Goal: Use online tool/utility: Utilize a website feature to perform a specific function

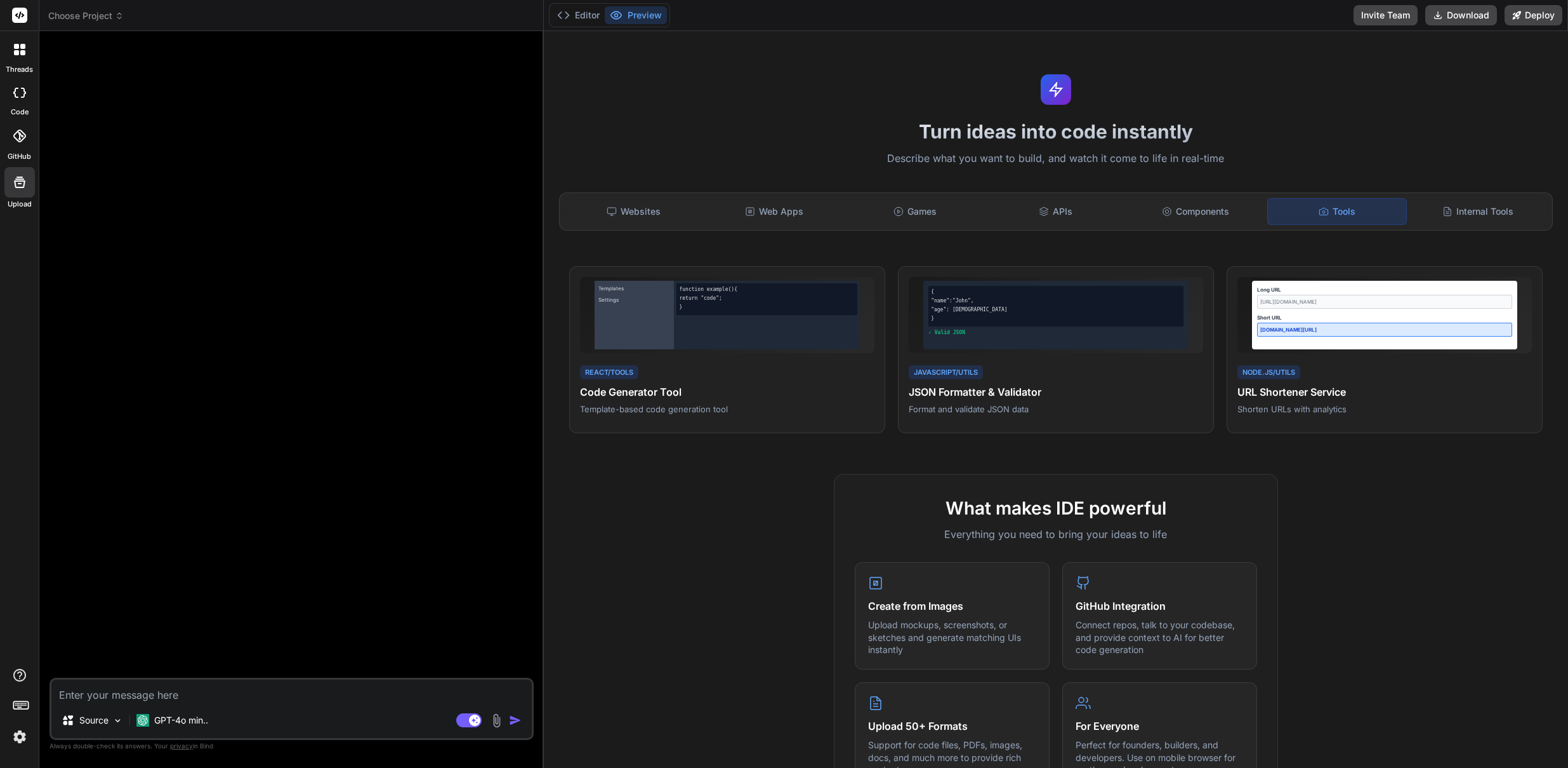
click at [29, 15] on div at bounding box center [19, 15] width 39 height 31
click at [112, 15] on span "Choose Project" at bounding box center [86, 16] width 76 height 13
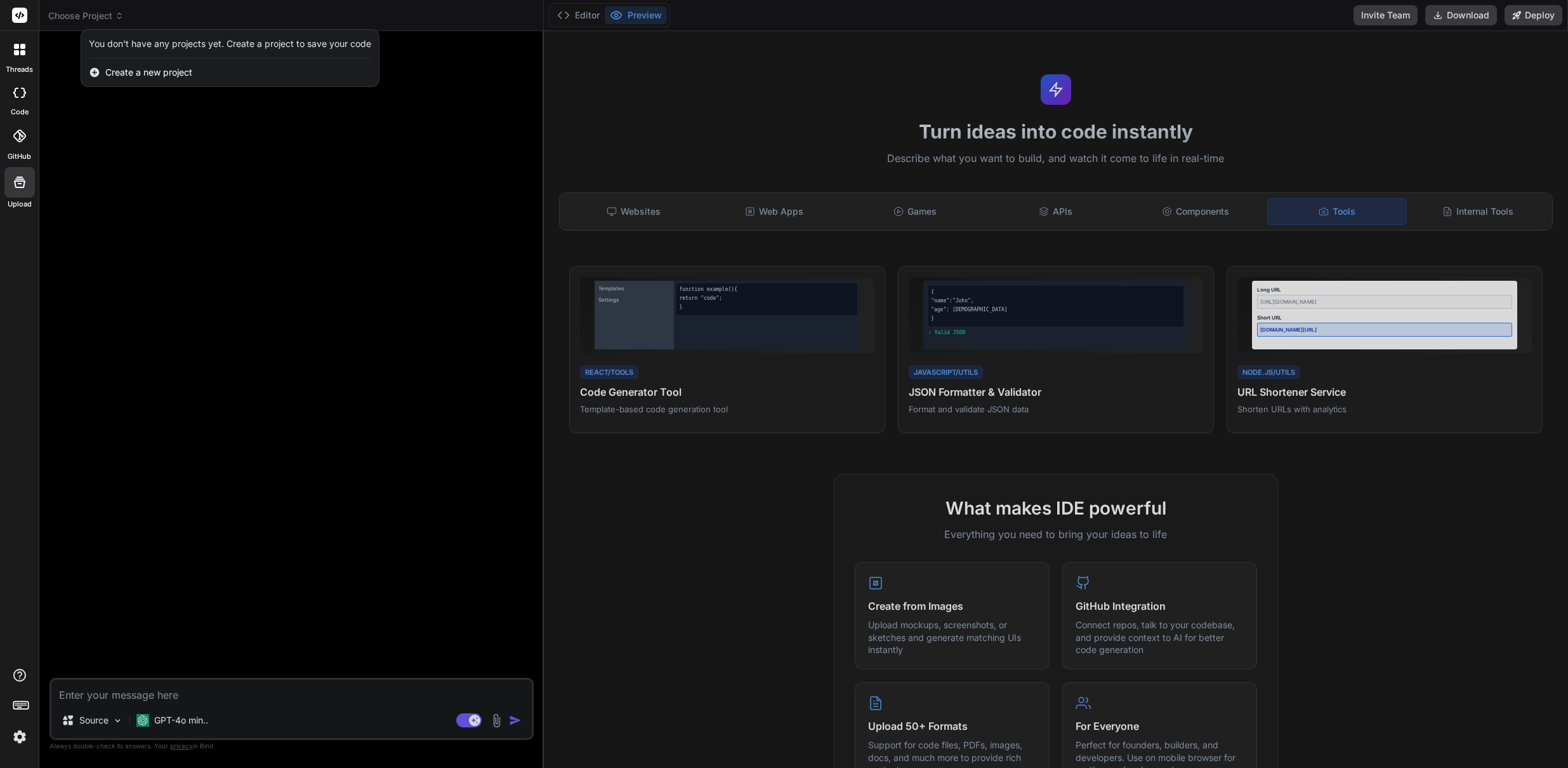
click at [105, 258] on div at bounding box center [784, 384] width 1568 height 768
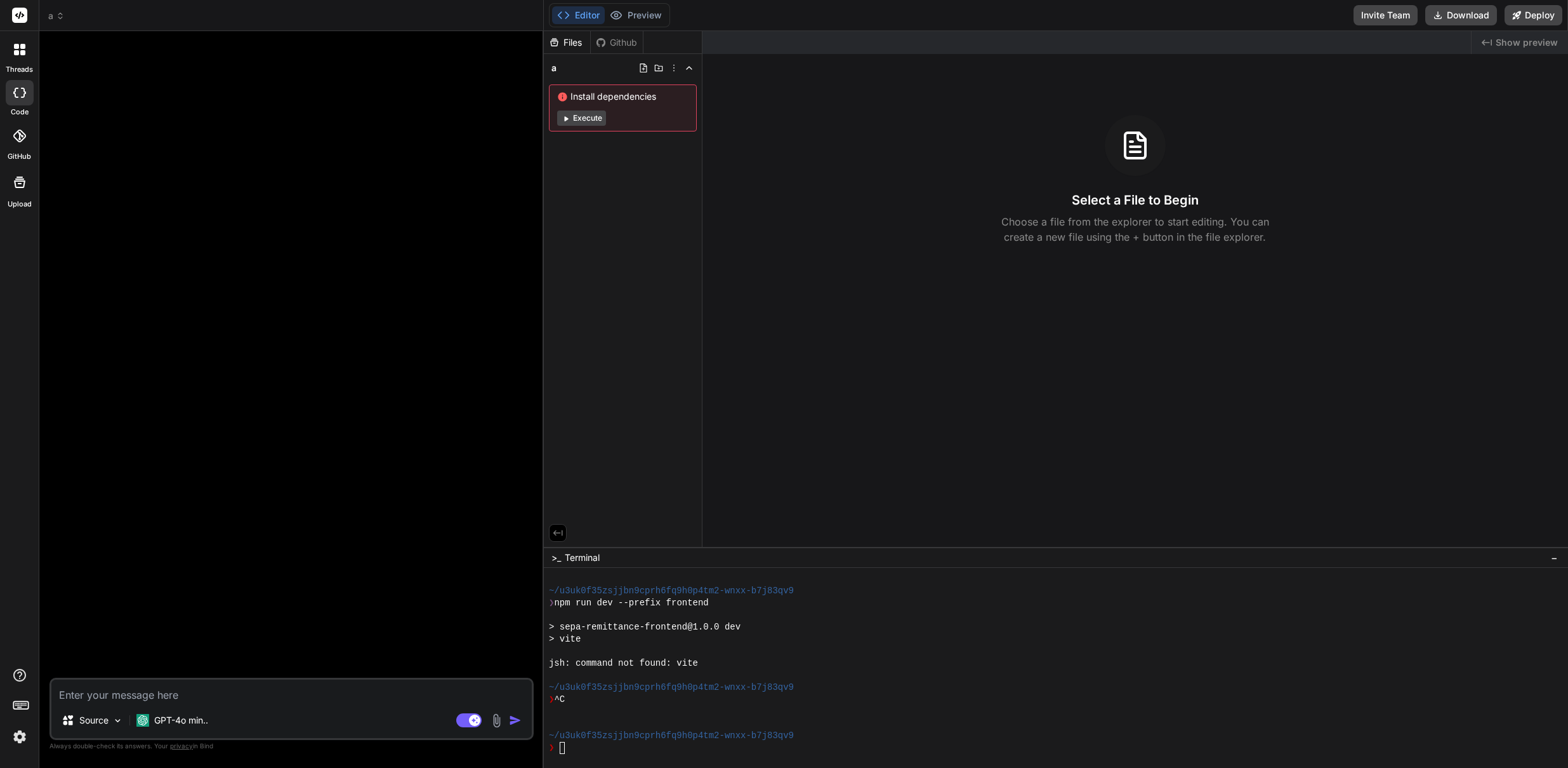
scroll to position [2039, 0]
click at [26, 43] on div at bounding box center [20, 50] width 27 height 27
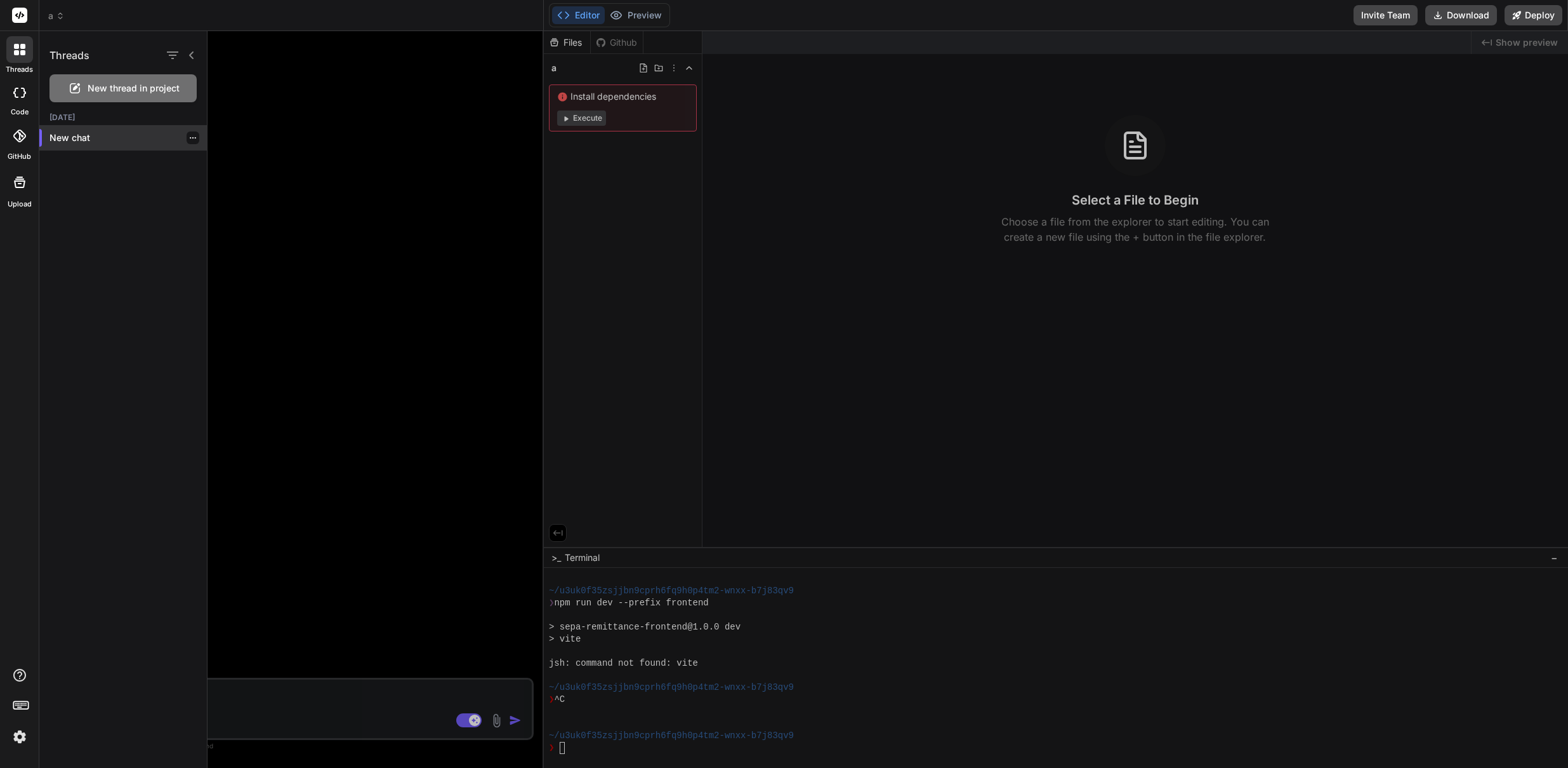
click at [77, 138] on p "New chat" at bounding box center [128, 137] width 158 height 13
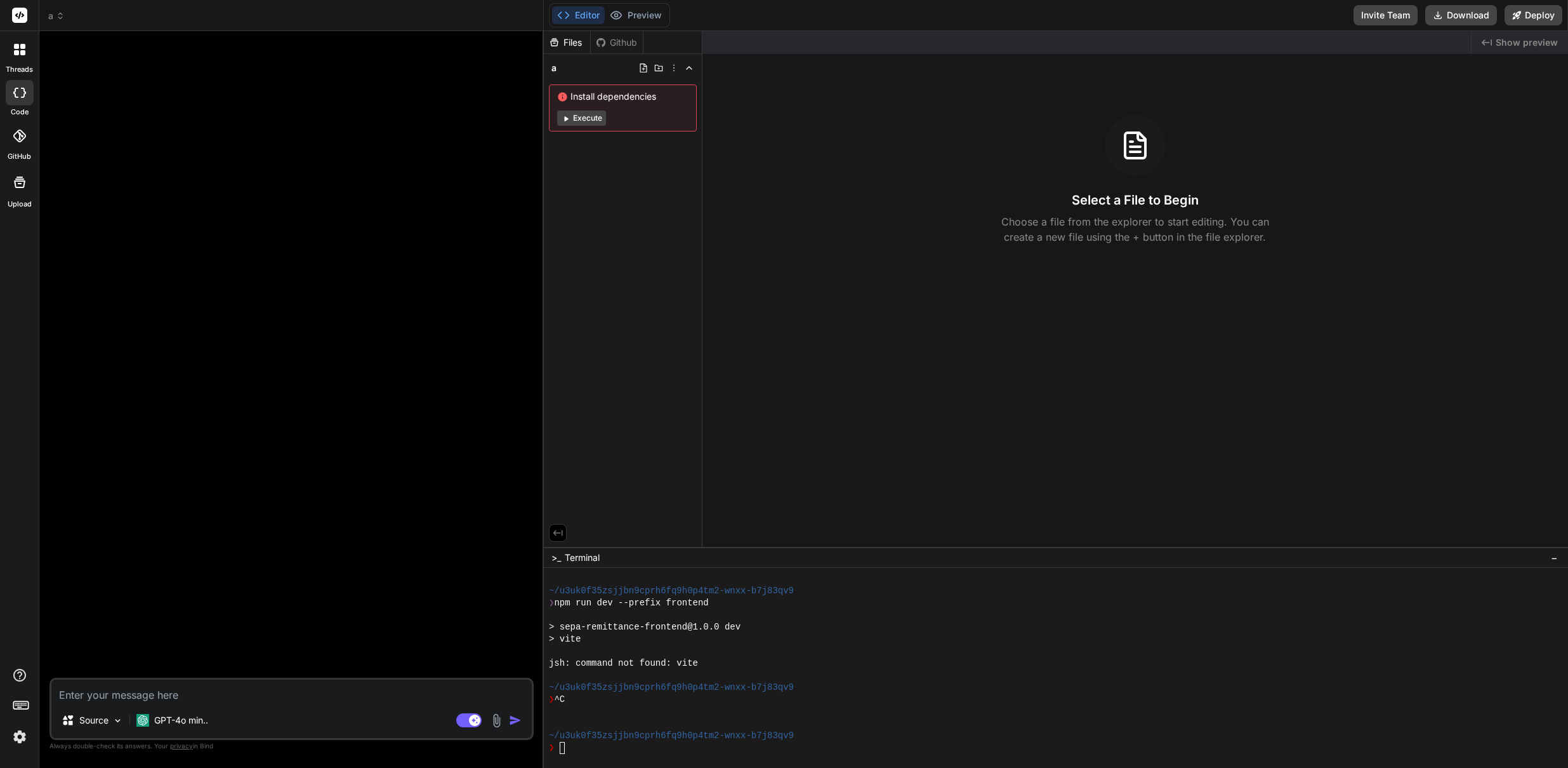
click at [109, 94] on div at bounding box center [292, 359] width 482 height 636
click at [150, 692] on textarea at bounding box center [291, 691] width 480 height 23
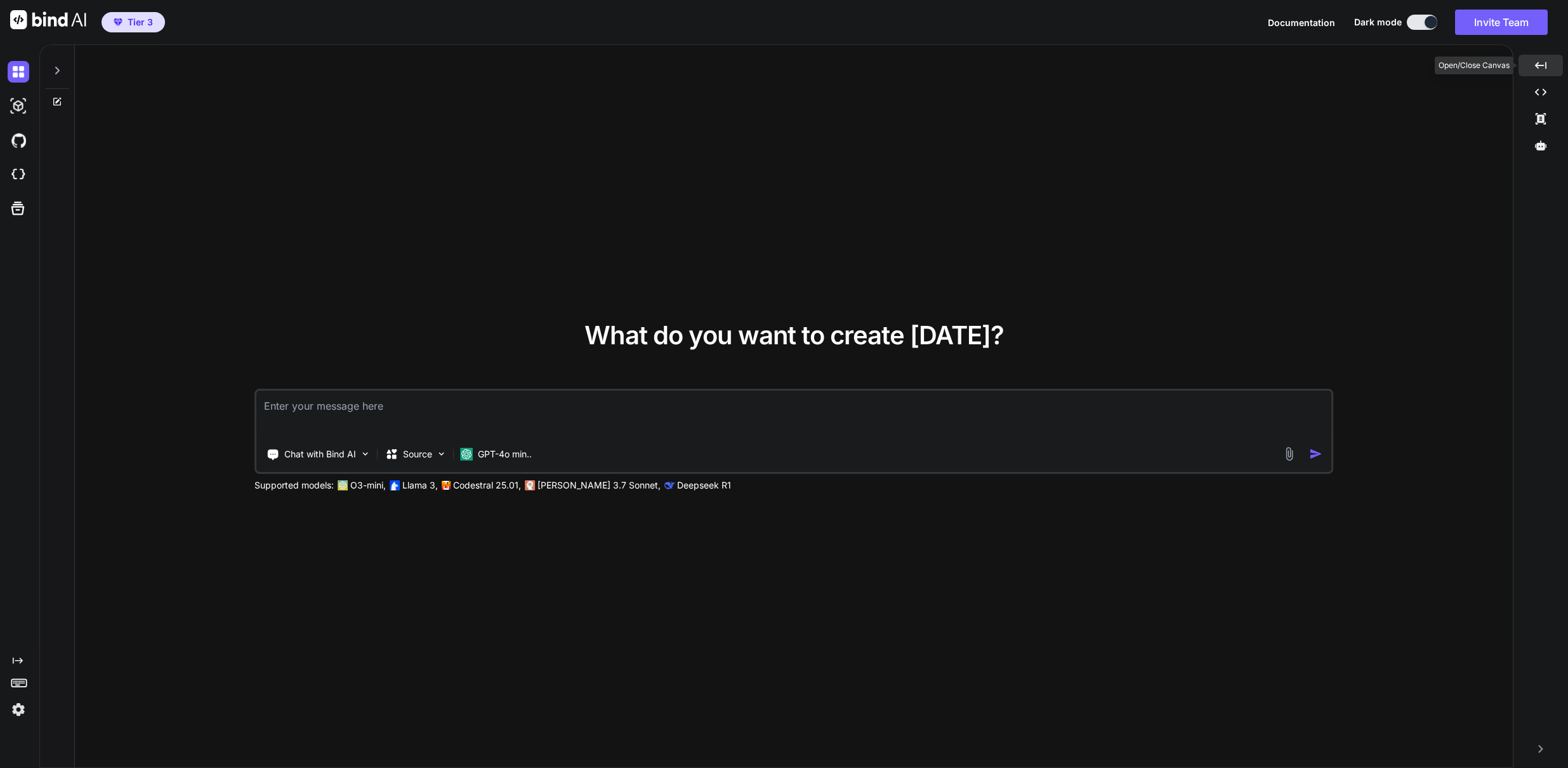
click at [1542, 66] on icon "Created with Pixso." at bounding box center [1541, 65] width 11 height 11
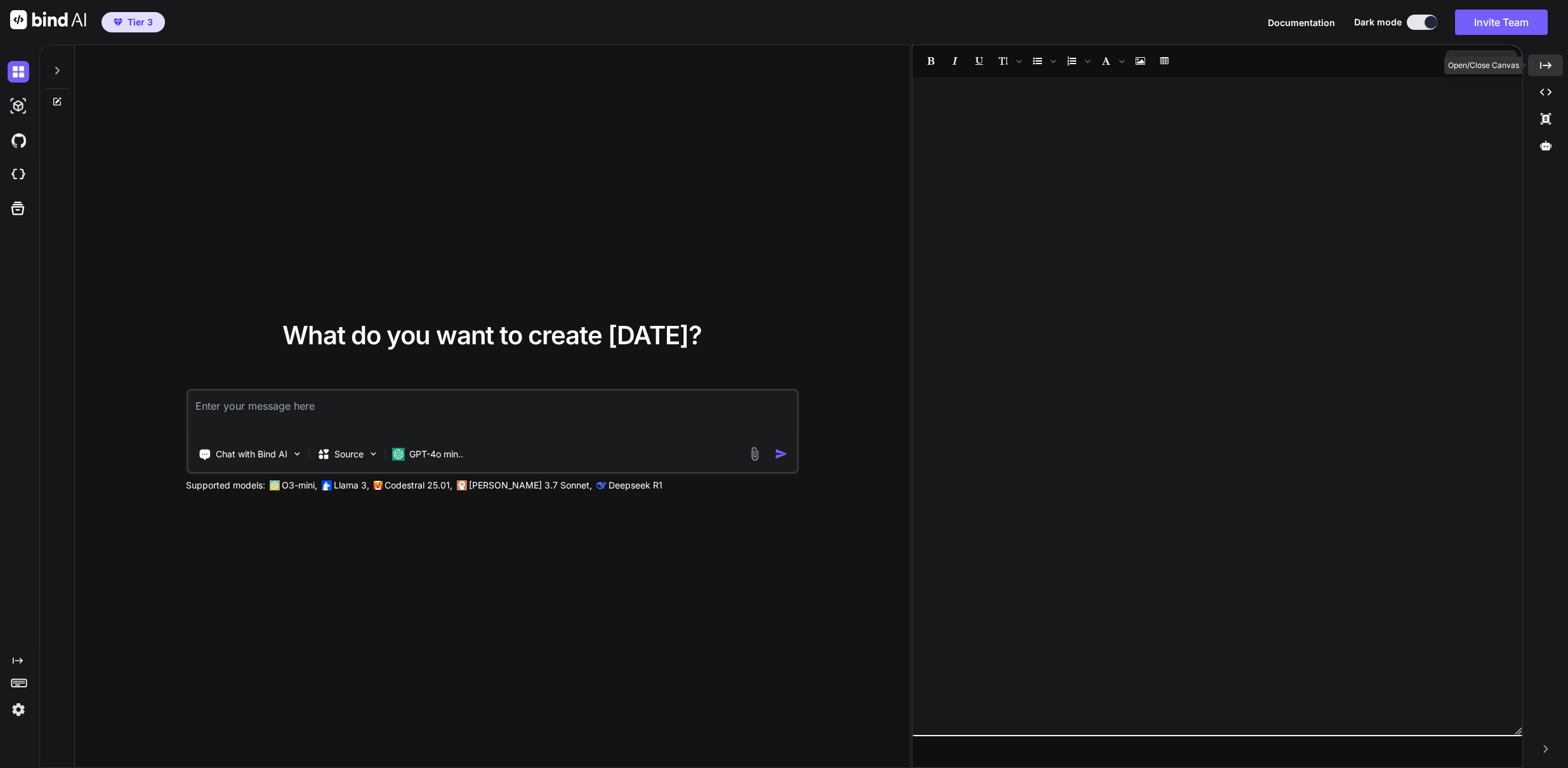
click at [1542, 66] on icon "Created with Pixso." at bounding box center [1546, 65] width 11 height 11
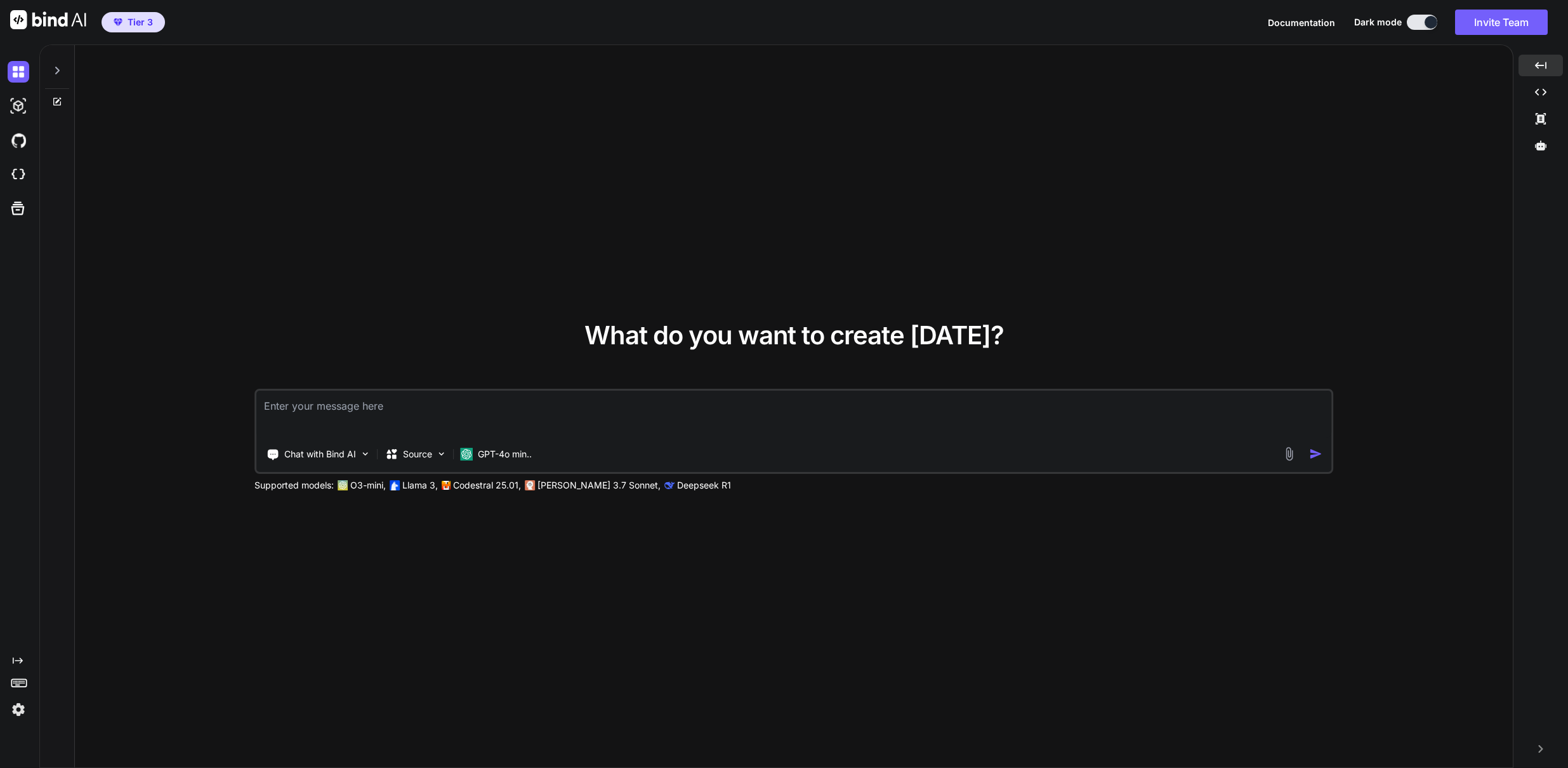
click at [57, 70] on icon at bounding box center [57, 70] width 4 height 8
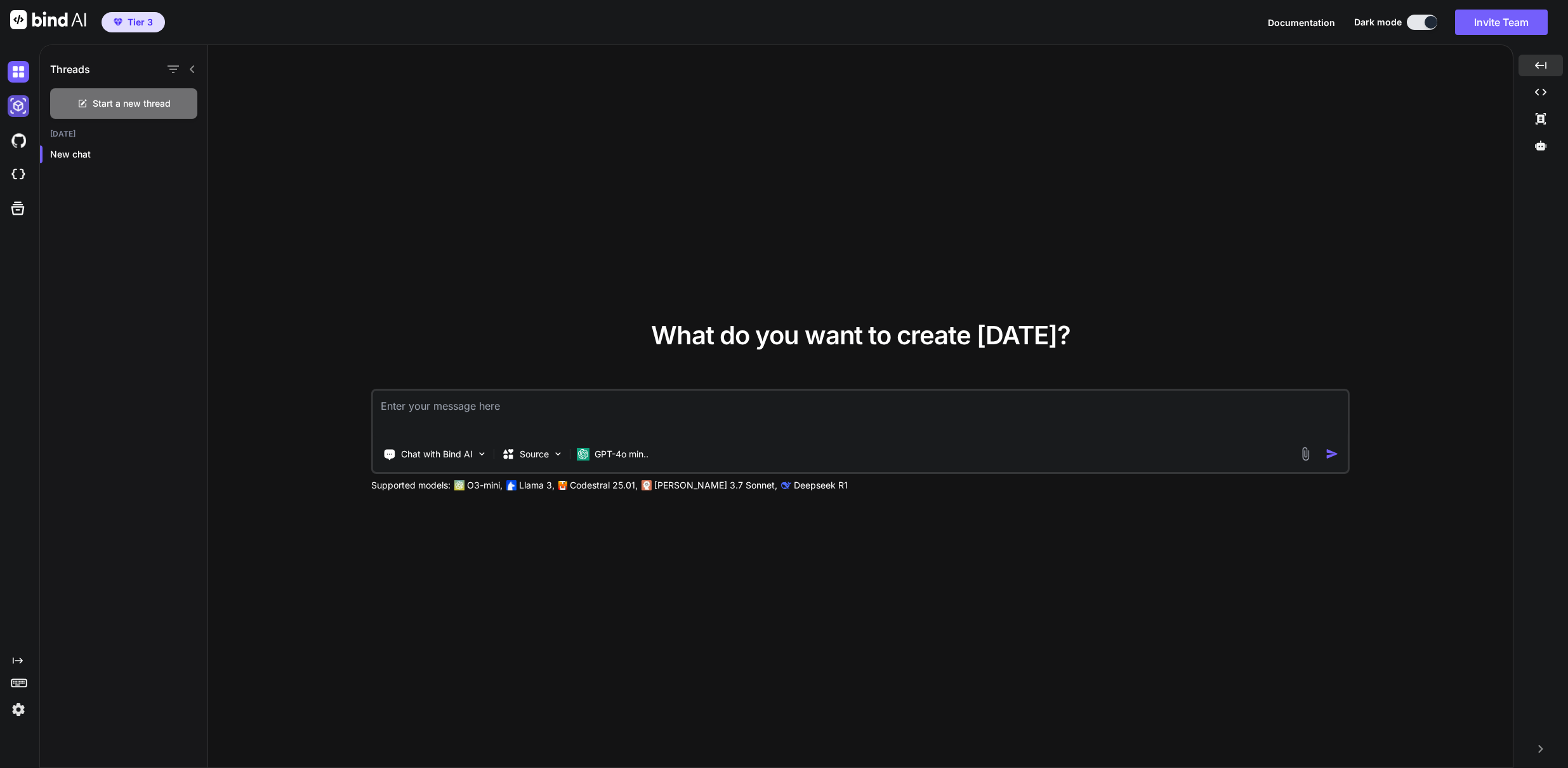
click at [15, 107] on img at bounding box center [18, 106] width 22 height 22
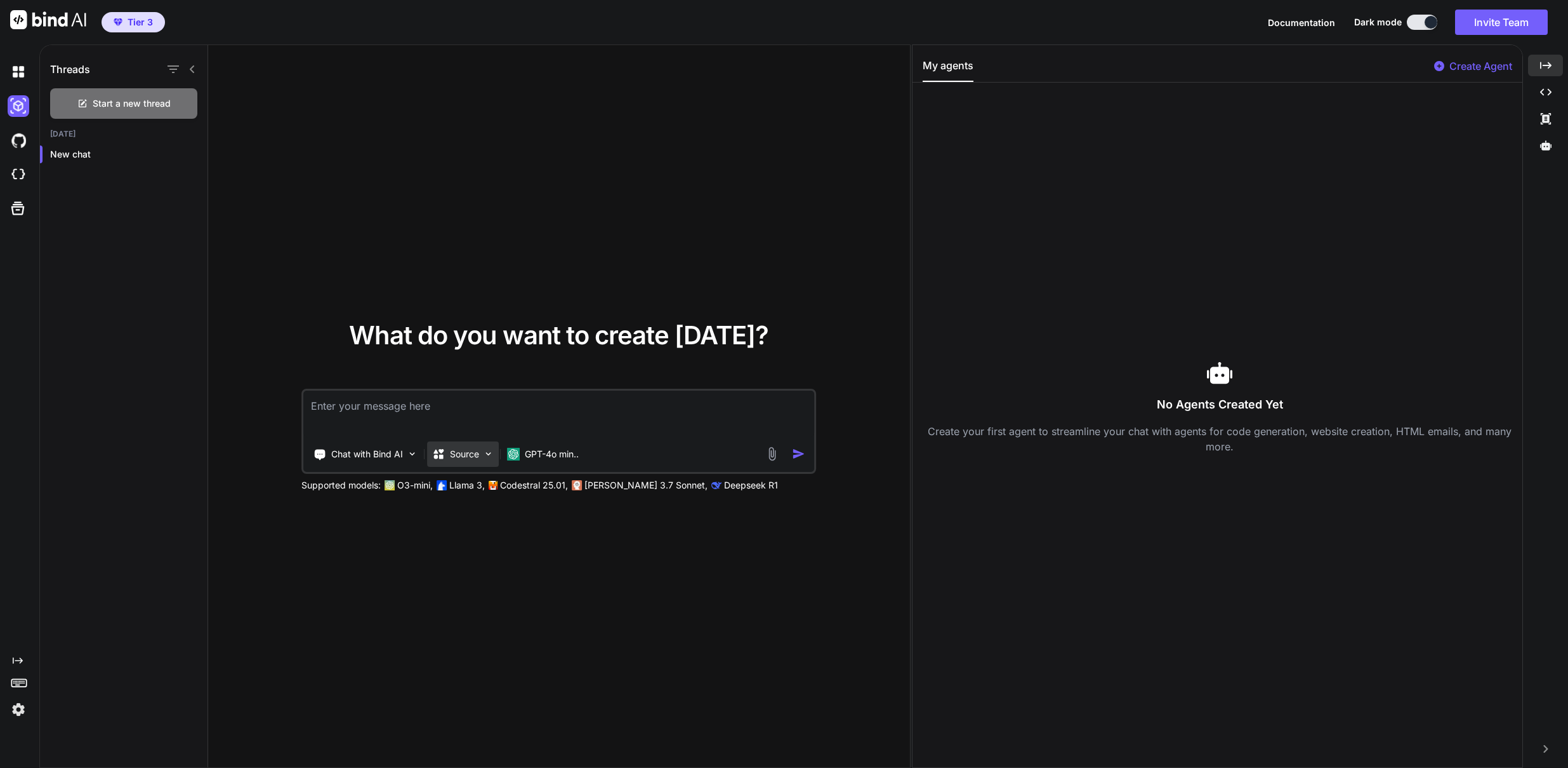
click at [473, 453] on p "Source" at bounding box center [465, 454] width 29 height 13
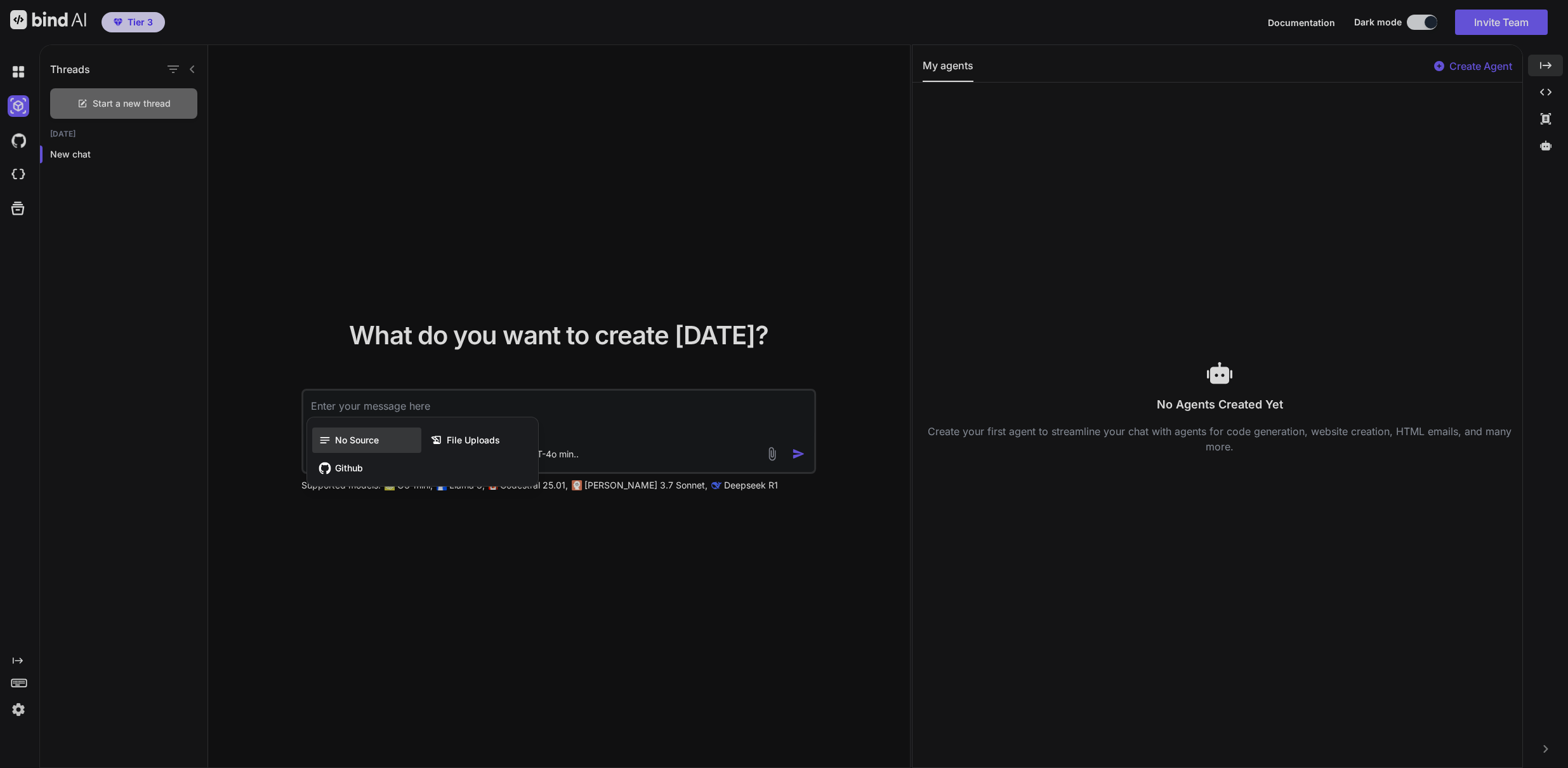
click at [332, 438] on icon at bounding box center [327, 440] width 17 height 13
type textarea "x"
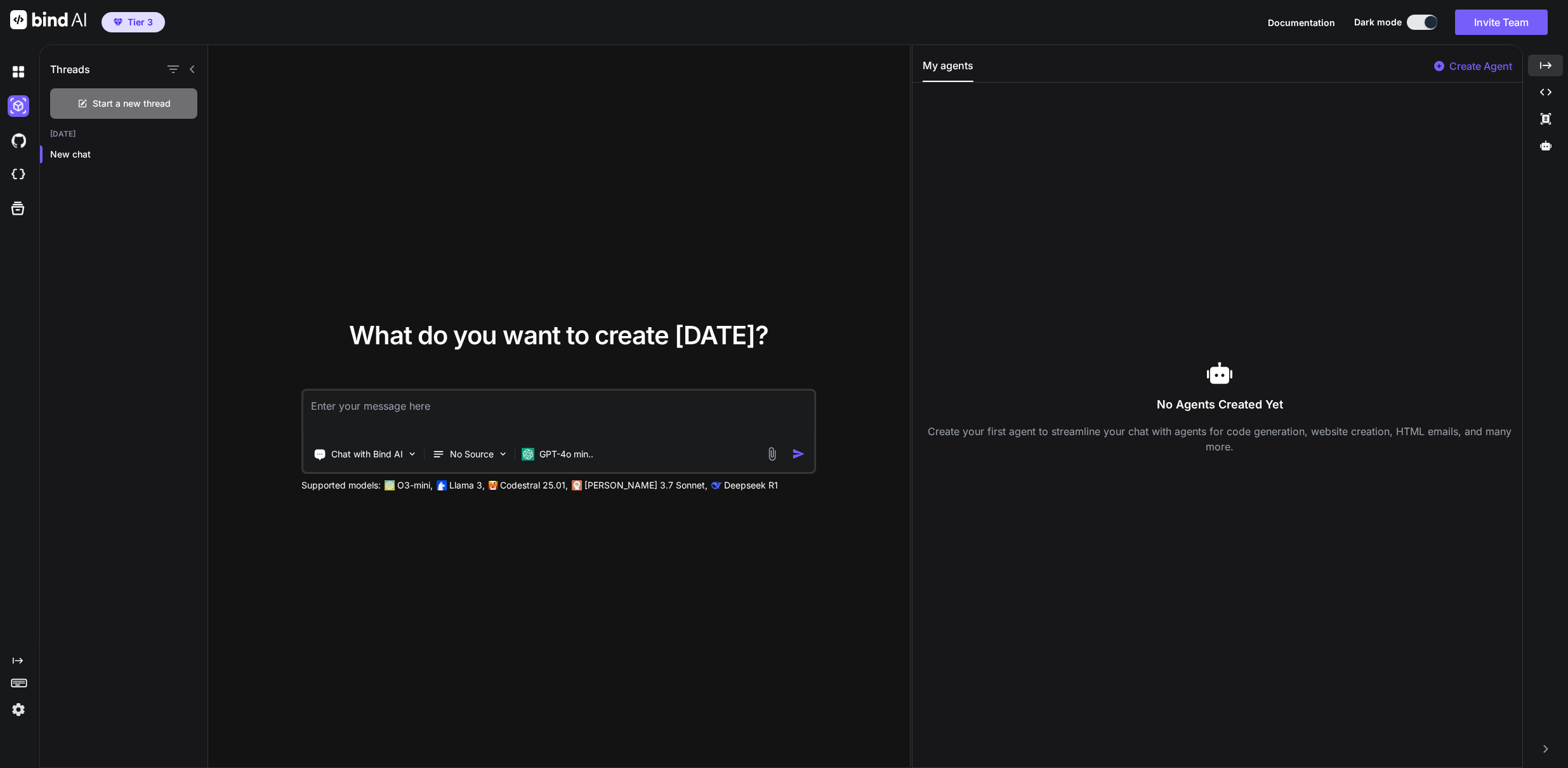
click at [372, 558] on div "What do you want to create today? Chat with Bind AI No Source GPT-4o min.. Supp…" at bounding box center [559, 406] width 702 height 723
click at [1299, 22] on span "Documentation" at bounding box center [1302, 22] width 67 height 11
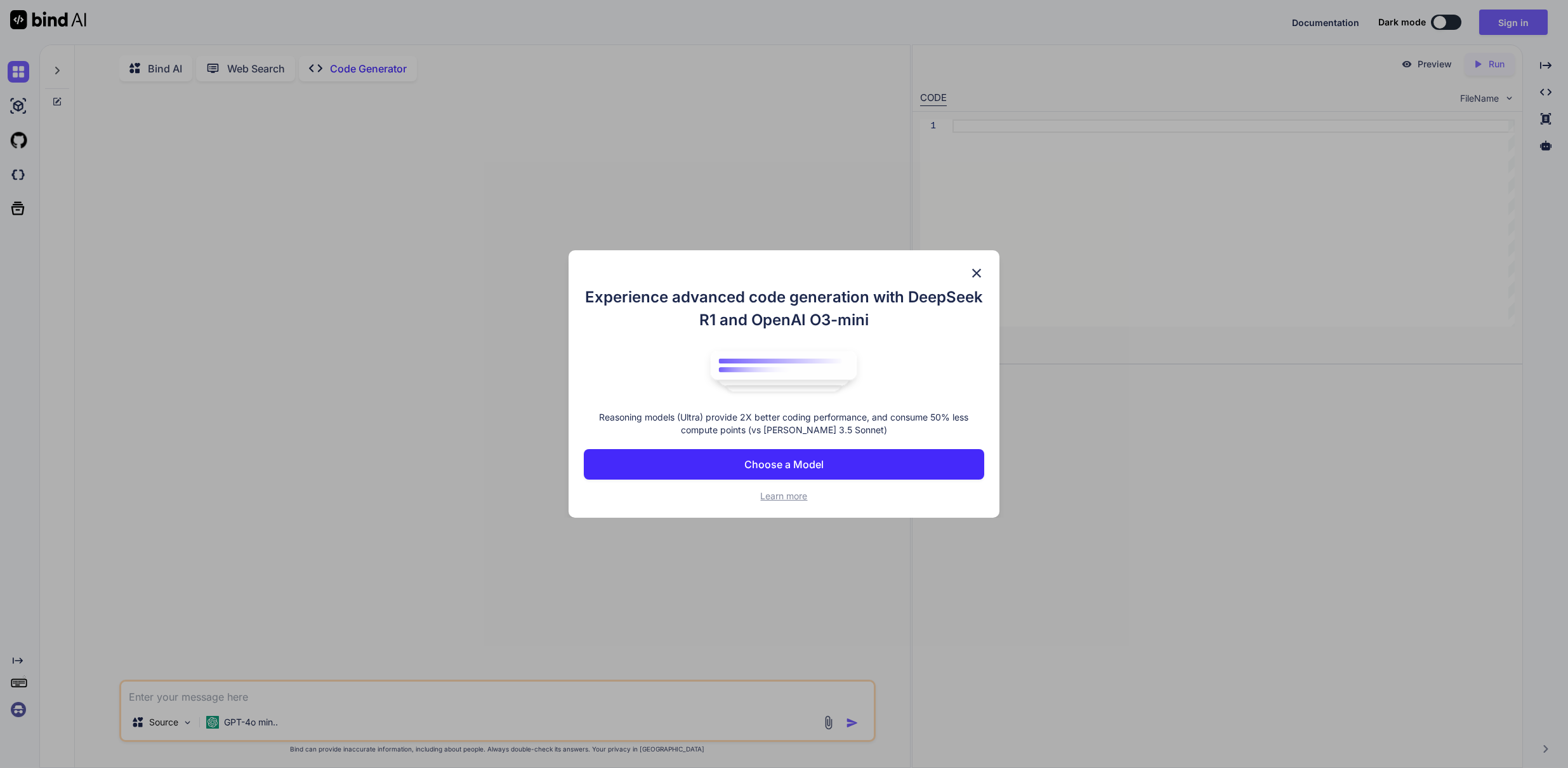
click at [974, 272] on img at bounding box center [977, 273] width 15 height 15
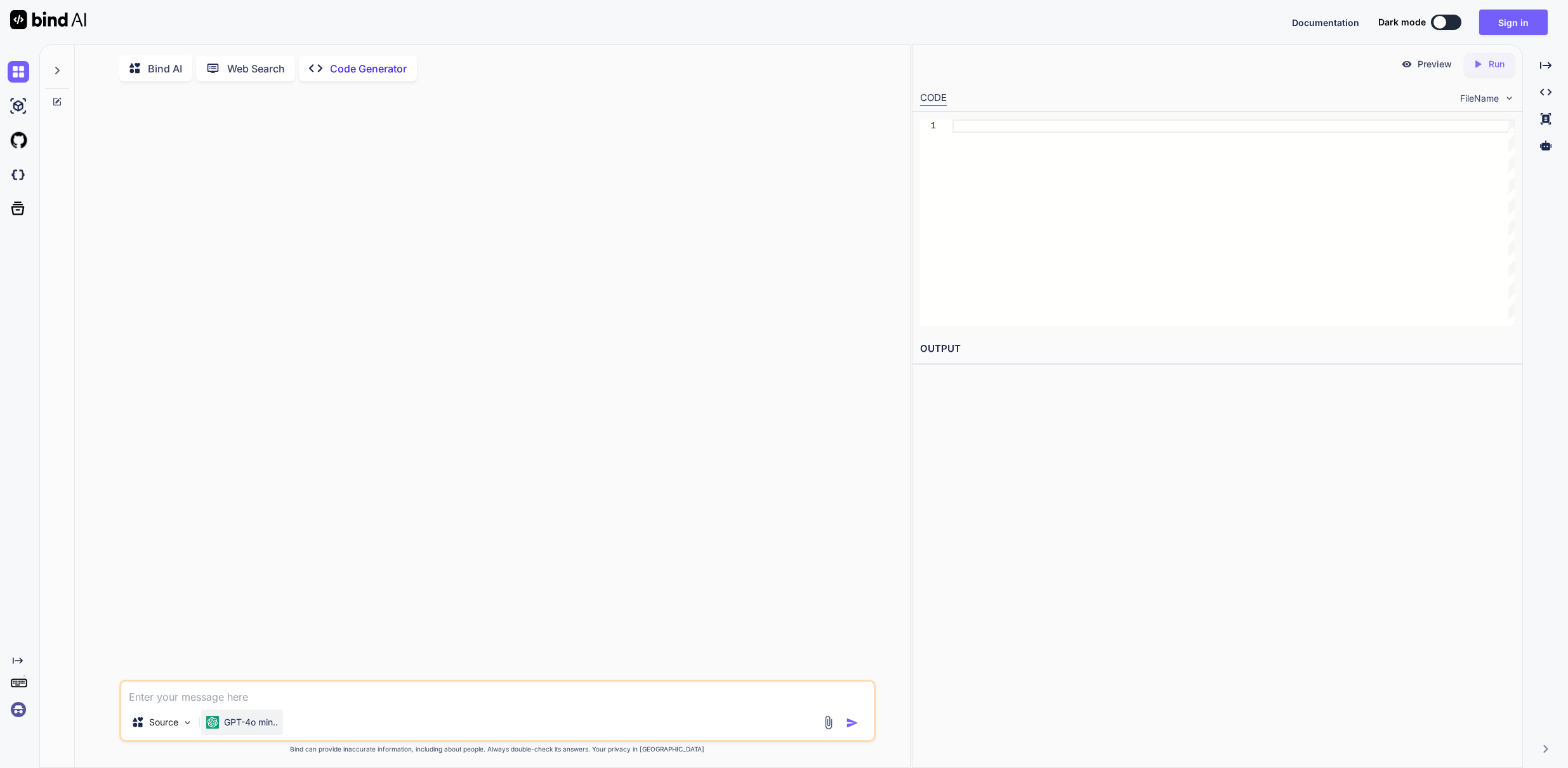
click at [264, 728] on p "GPT-4o min.." at bounding box center [251, 722] width 54 height 13
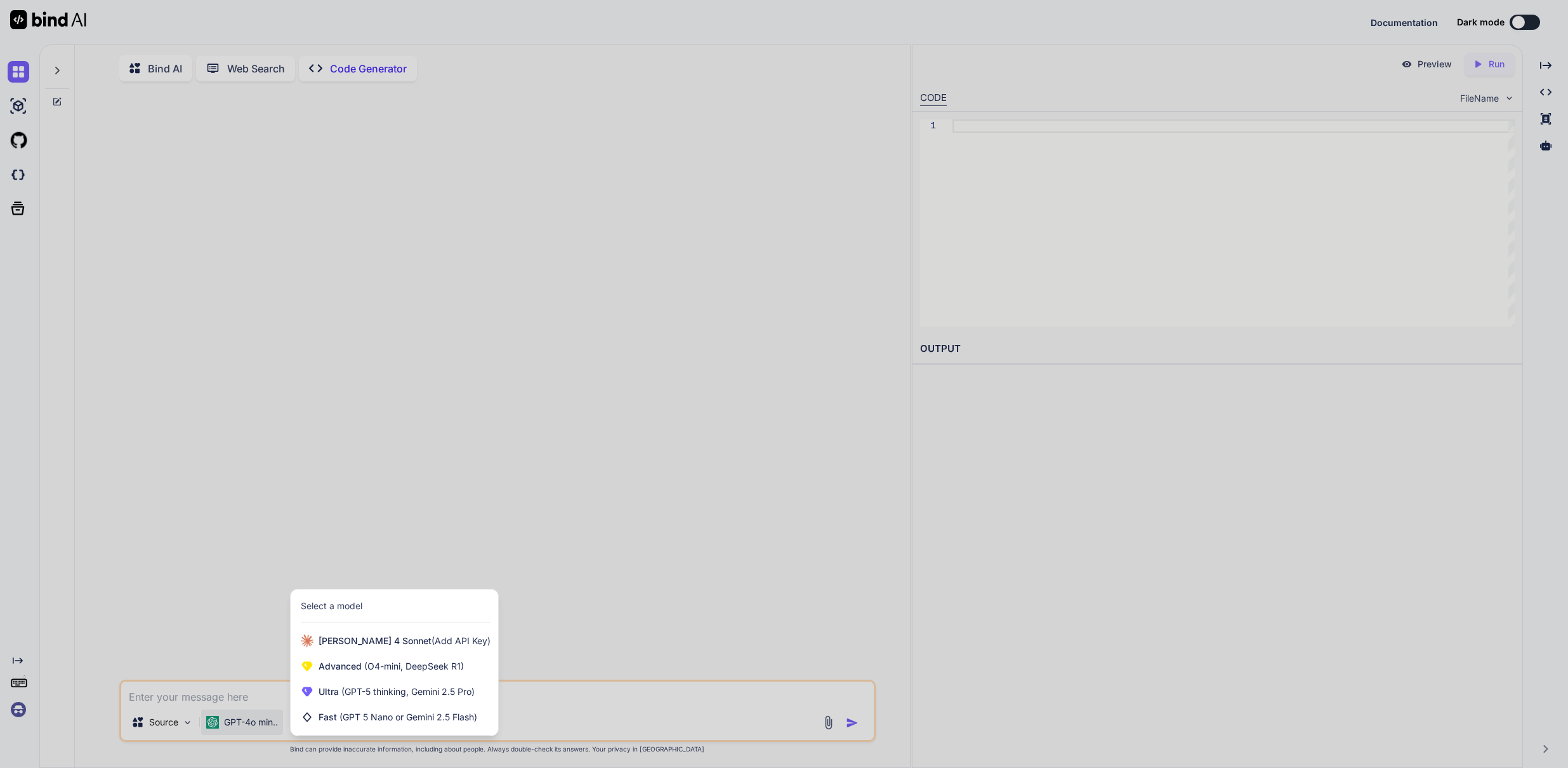
click at [386, 537] on div at bounding box center [784, 384] width 1568 height 768
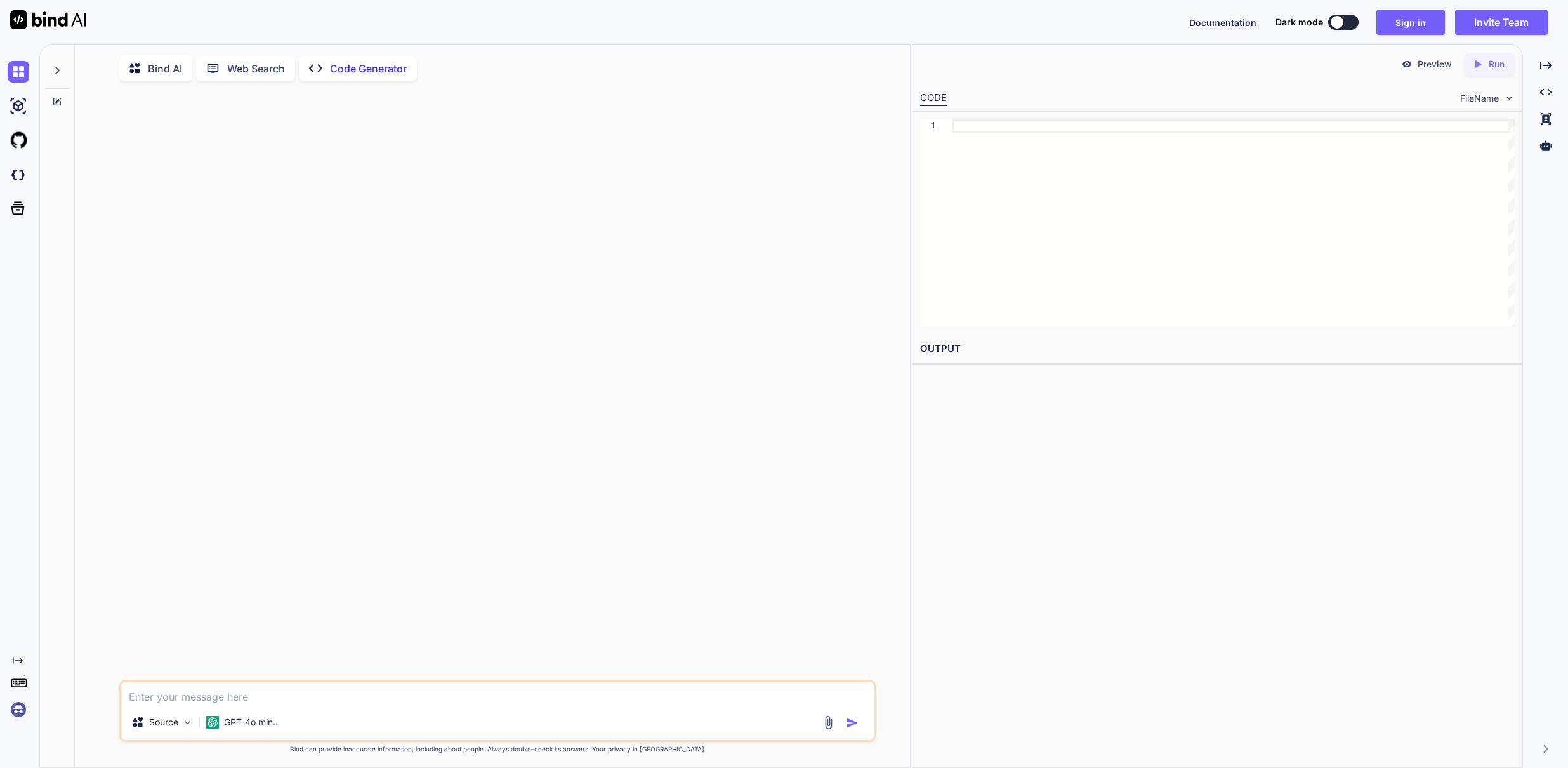
type textarea "x"
click at [1350, 22] on button at bounding box center [1343, 22] width 30 height 15
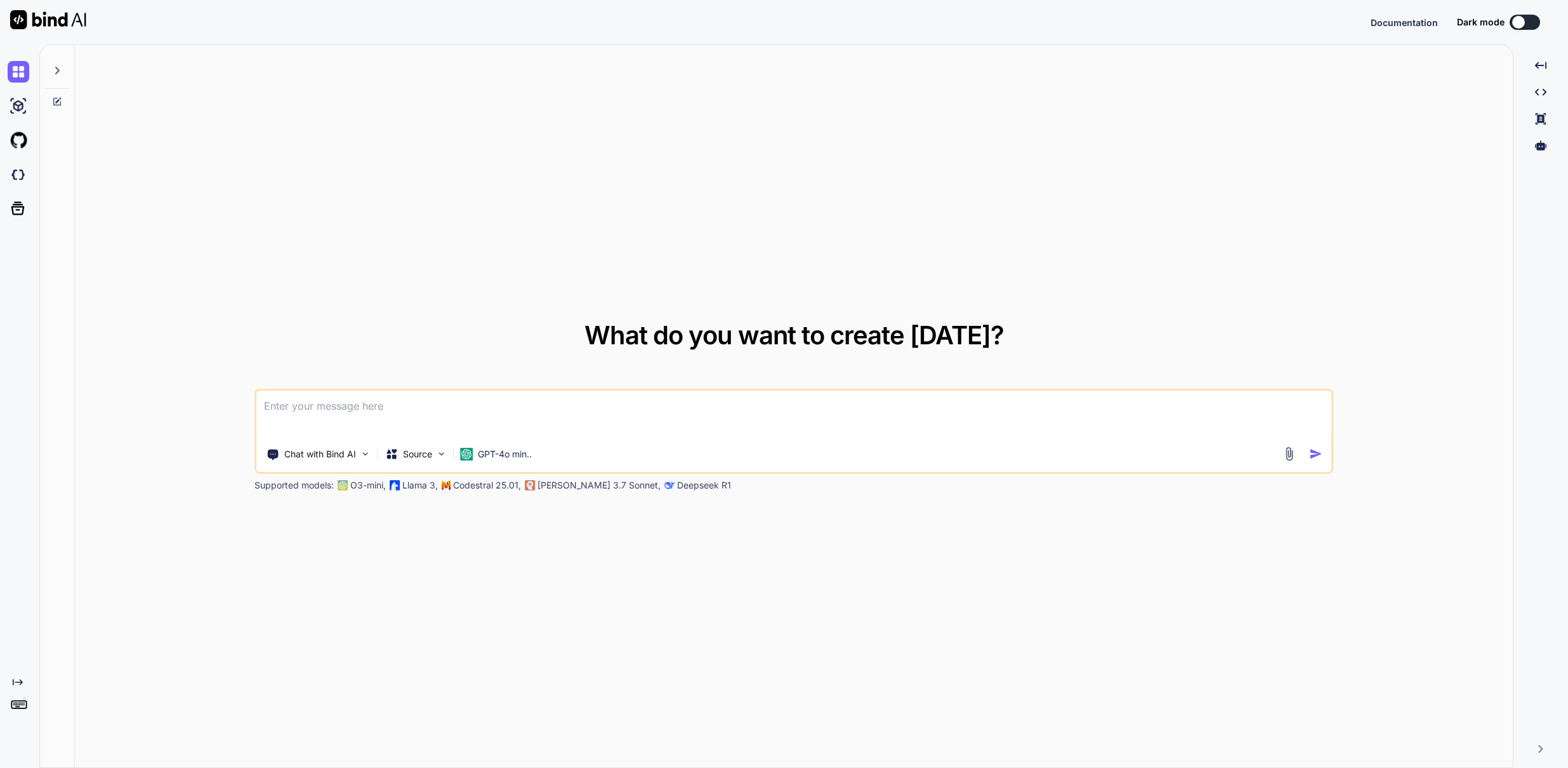
type textarea "x"
